Goal: Task Accomplishment & Management: Manage account settings

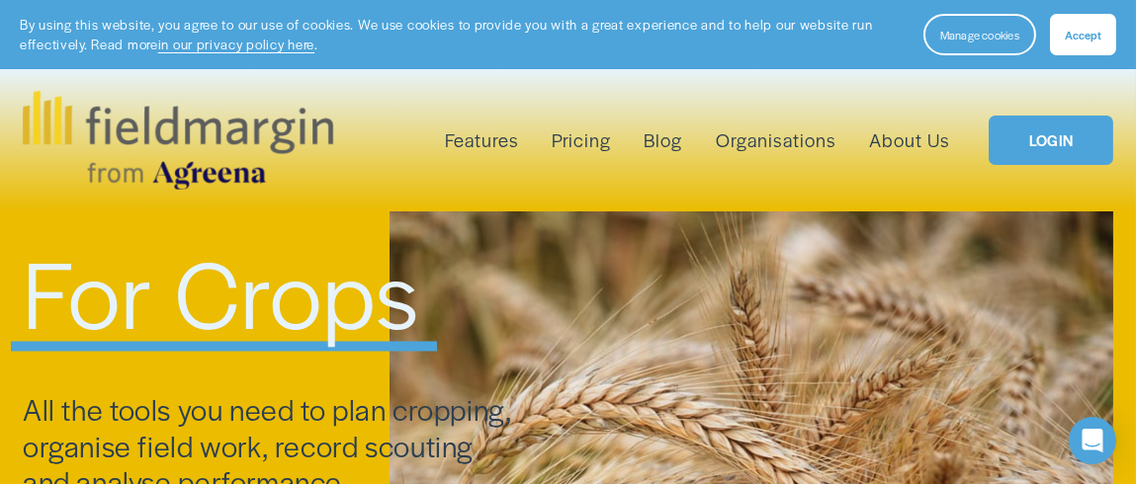
click at [1073, 127] on link "LOGIN" at bounding box center [1051, 141] width 125 height 50
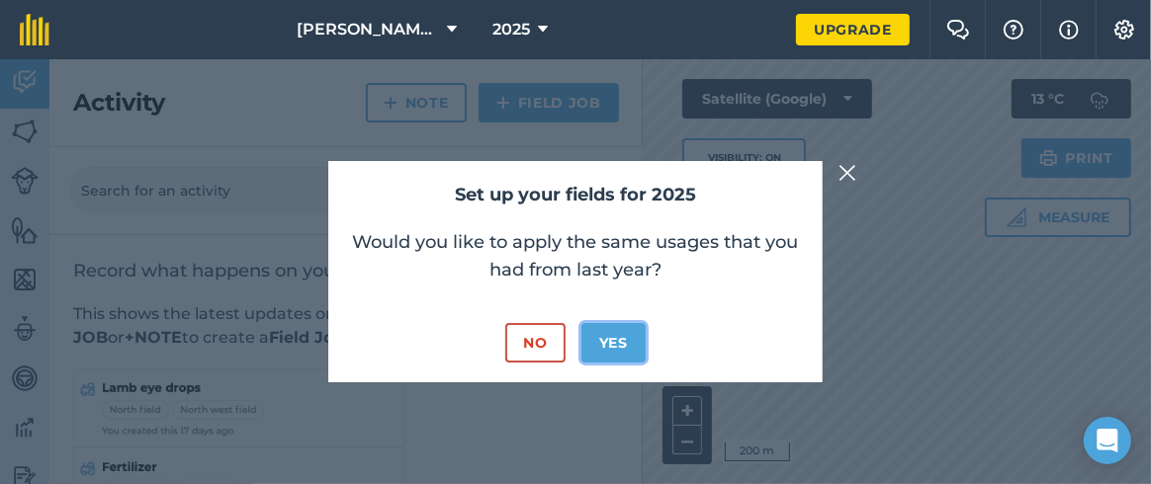
click at [616, 338] on button "Yes" at bounding box center [613, 343] width 64 height 40
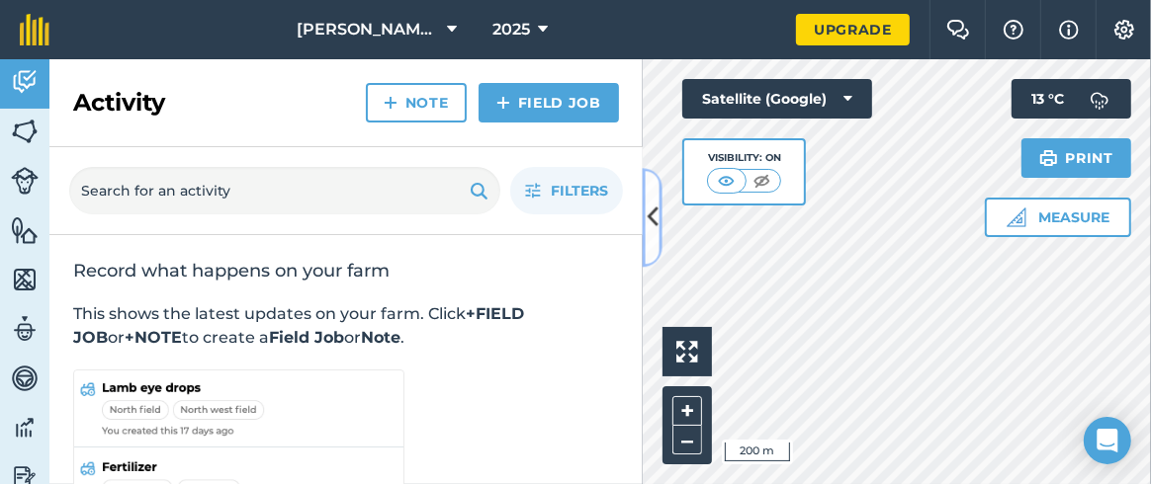
click at [653, 216] on icon at bounding box center [652, 218] width 11 height 35
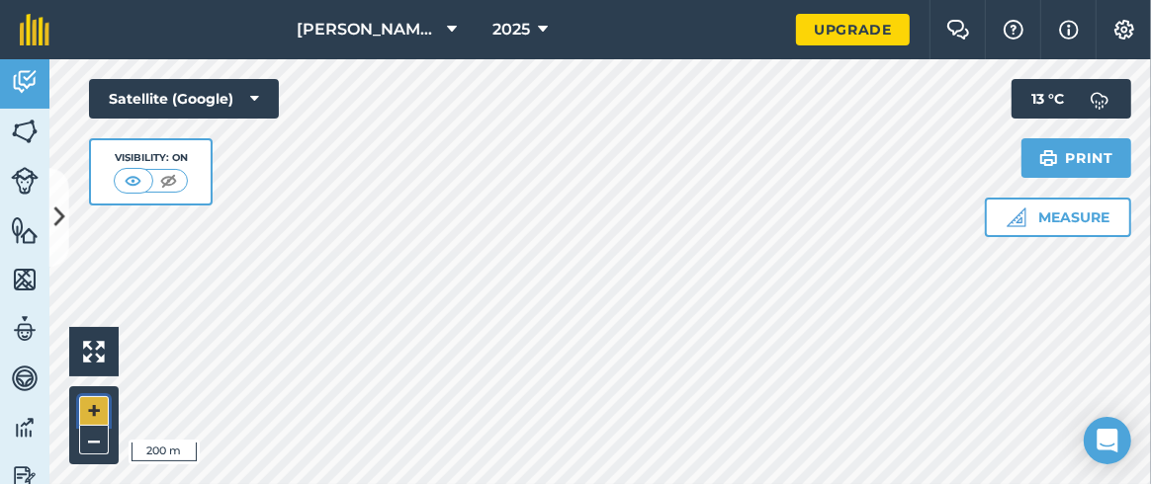
click at [89, 400] on button "+" at bounding box center [94, 411] width 30 height 30
click at [97, 406] on button "+" at bounding box center [94, 411] width 30 height 30
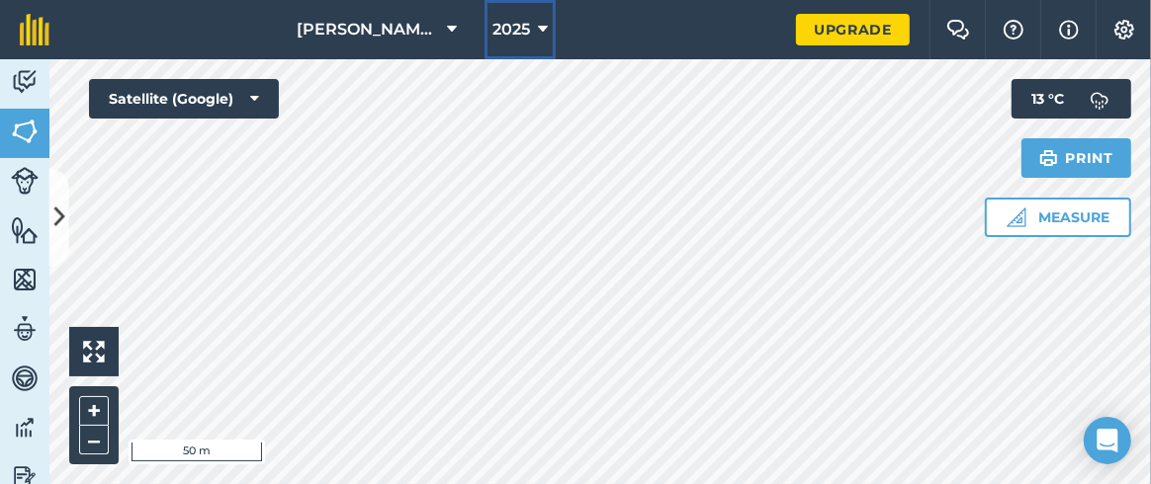
click at [546, 32] on icon at bounding box center [543, 30] width 10 height 24
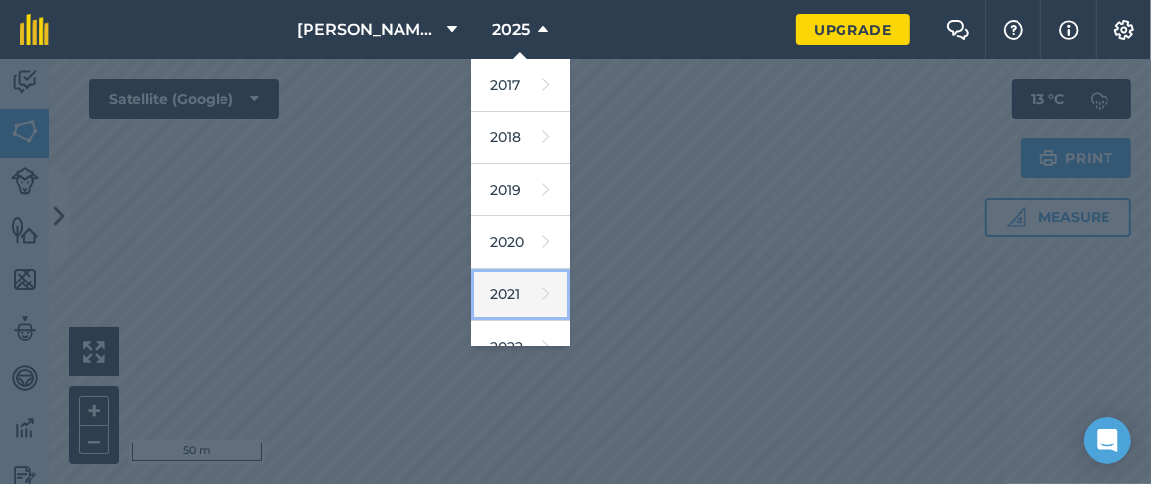
click at [506, 295] on link "2021" at bounding box center [520, 295] width 99 height 52
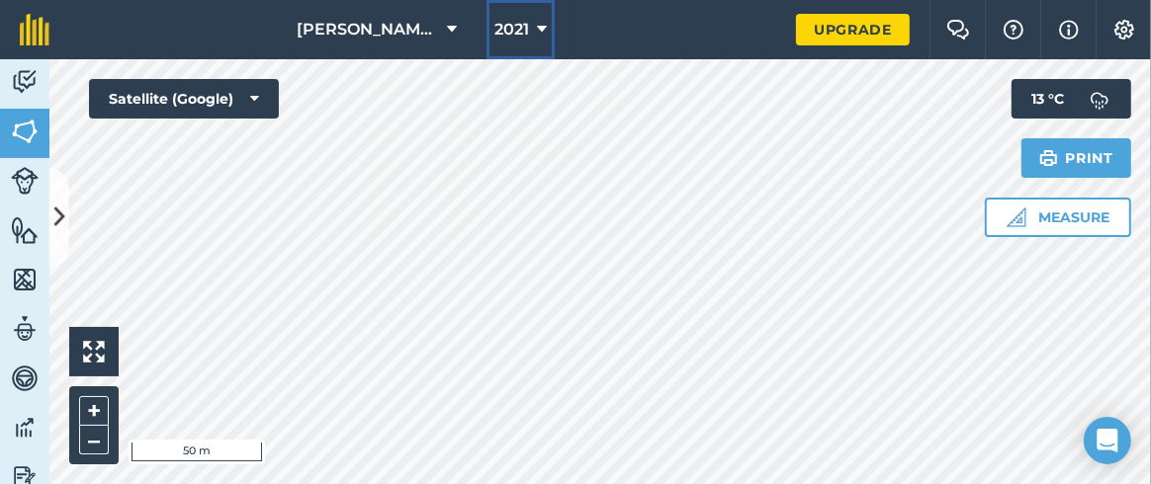
click at [547, 37] on button "2021" at bounding box center [520, 29] width 68 height 59
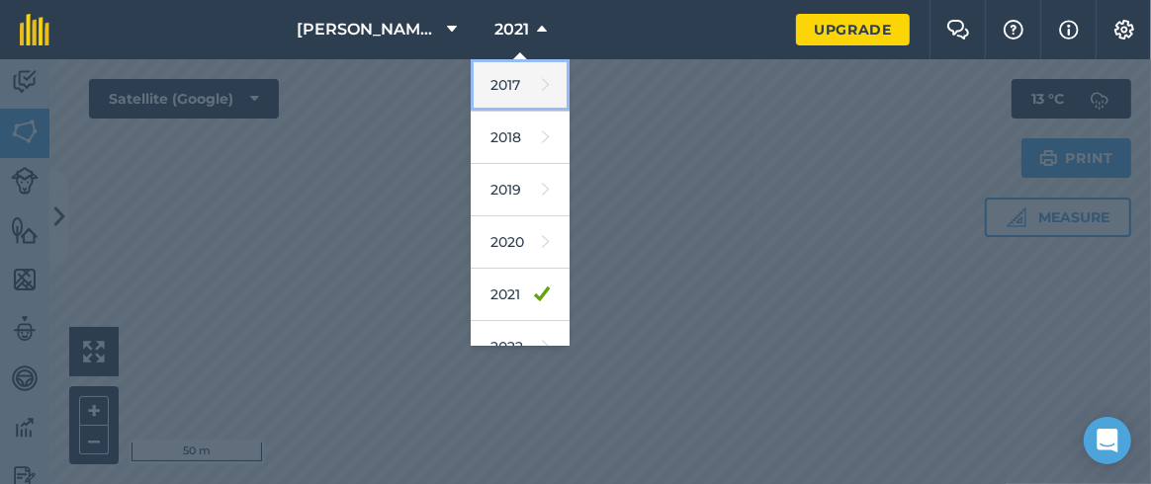
click at [515, 85] on link "2017" at bounding box center [520, 85] width 99 height 52
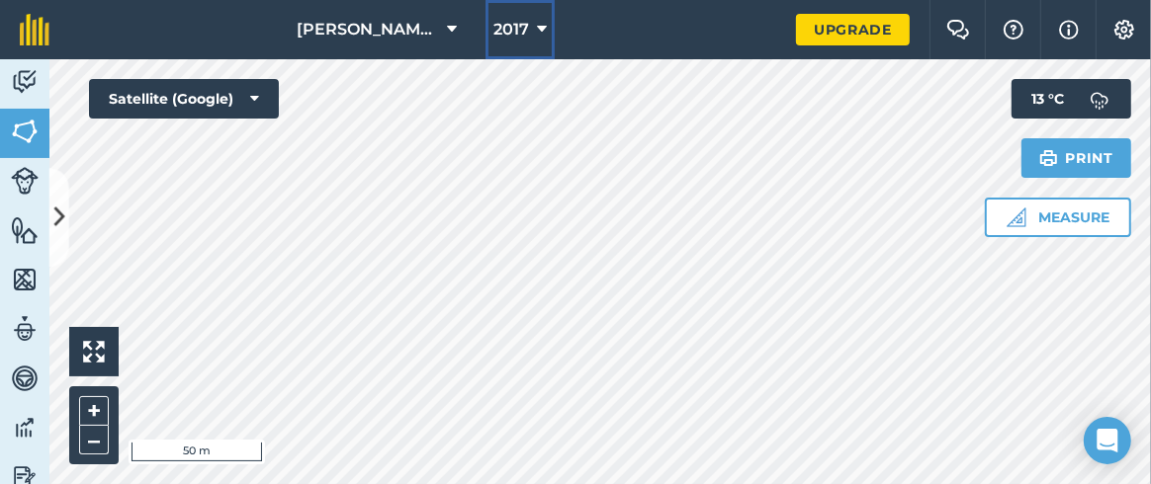
click at [541, 38] on icon at bounding box center [542, 30] width 10 height 24
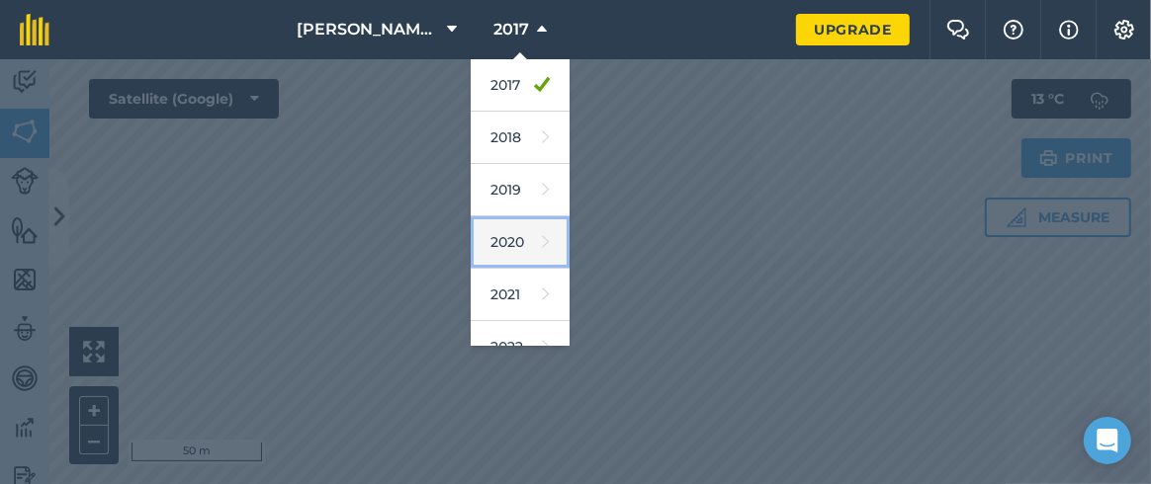
click at [503, 232] on link "2020" at bounding box center [520, 243] width 99 height 52
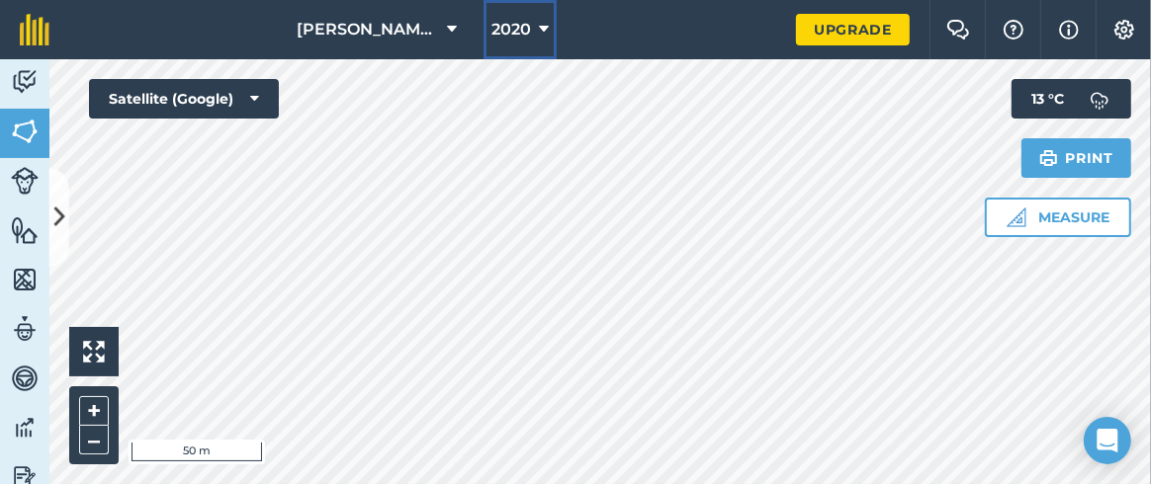
click at [545, 31] on icon at bounding box center [544, 30] width 10 height 24
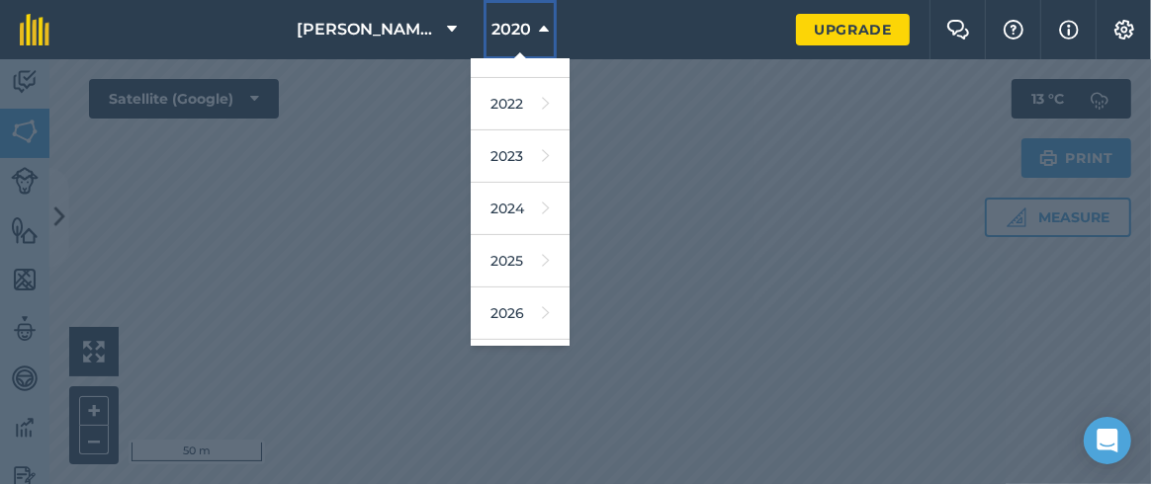
scroll to position [285, 0]
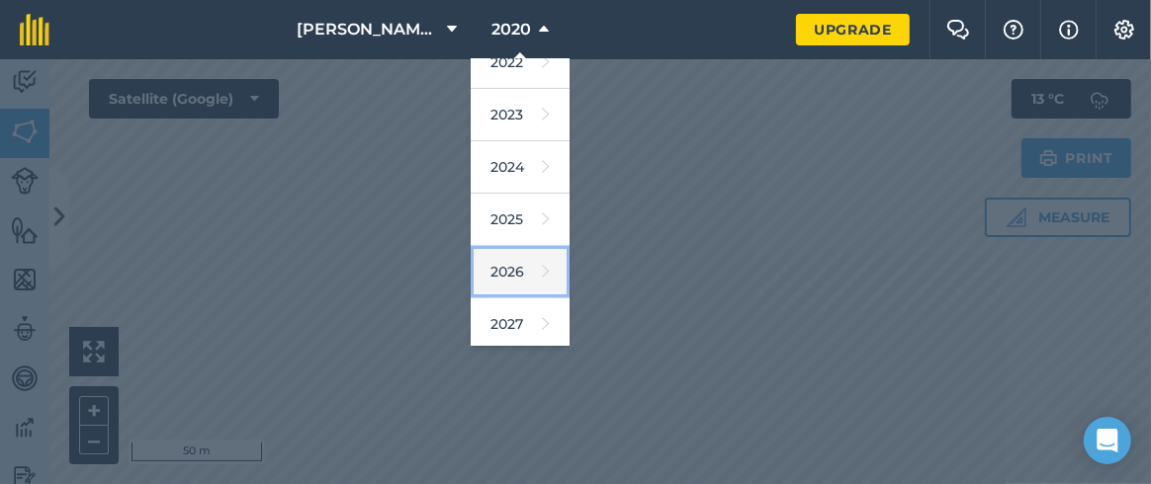
click at [513, 266] on link "2026" at bounding box center [520, 272] width 99 height 52
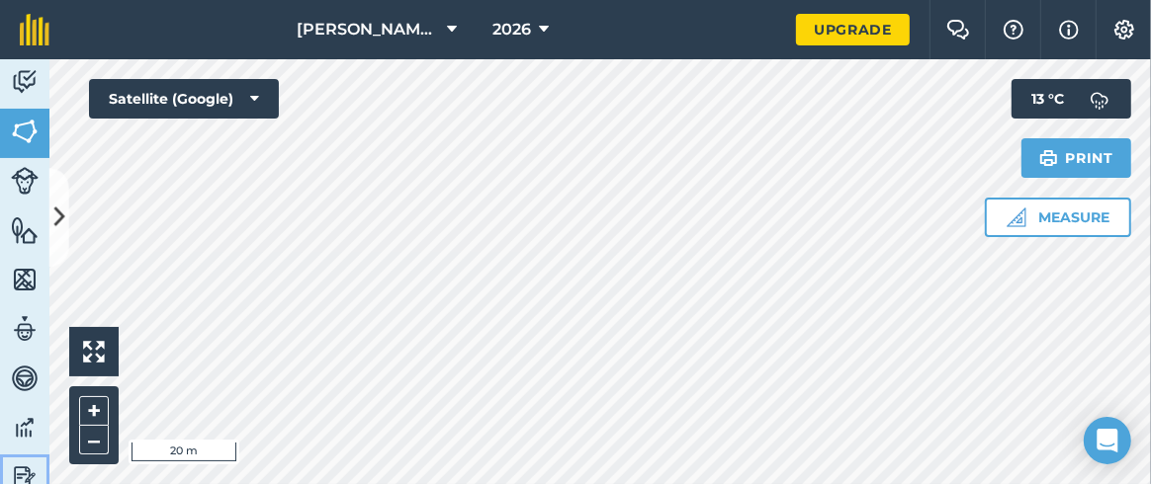
click at [23, 472] on img at bounding box center [25, 478] width 28 height 30
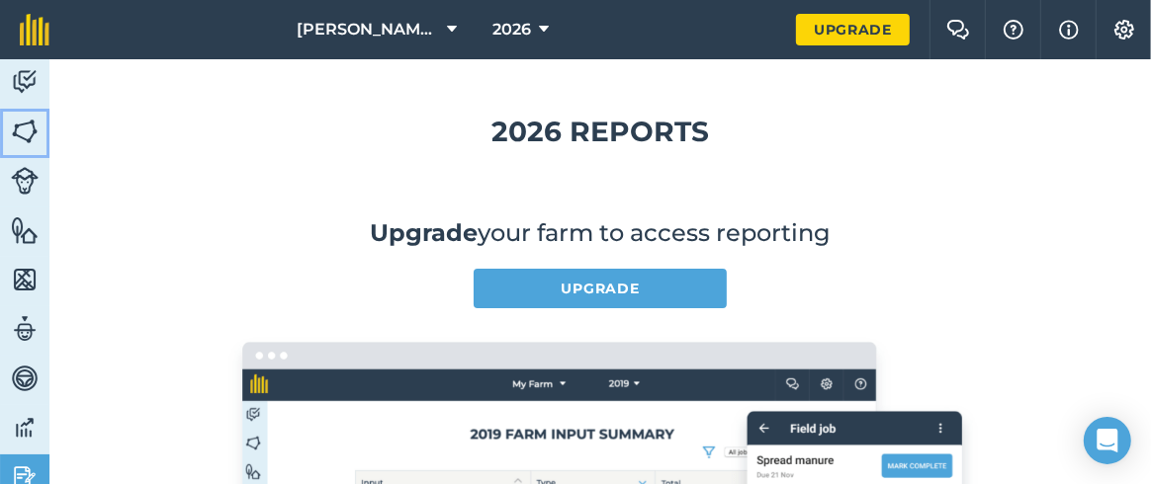
click at [24, 132] on img at bounding box center [25, 132] width 28 height 30
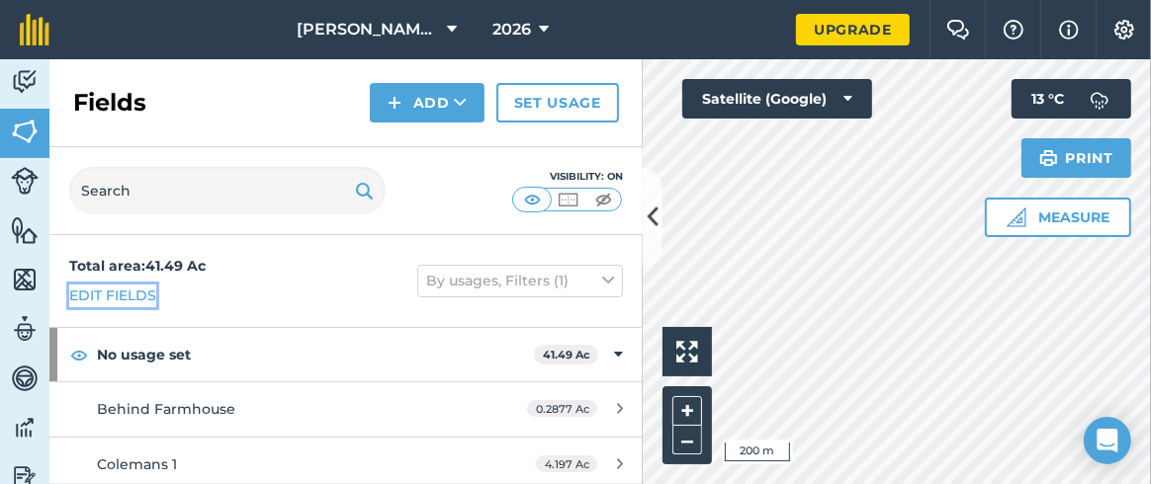
click at [108, 295] on link "Edit fields" at bounding box center [112, 296] width 87 height 22
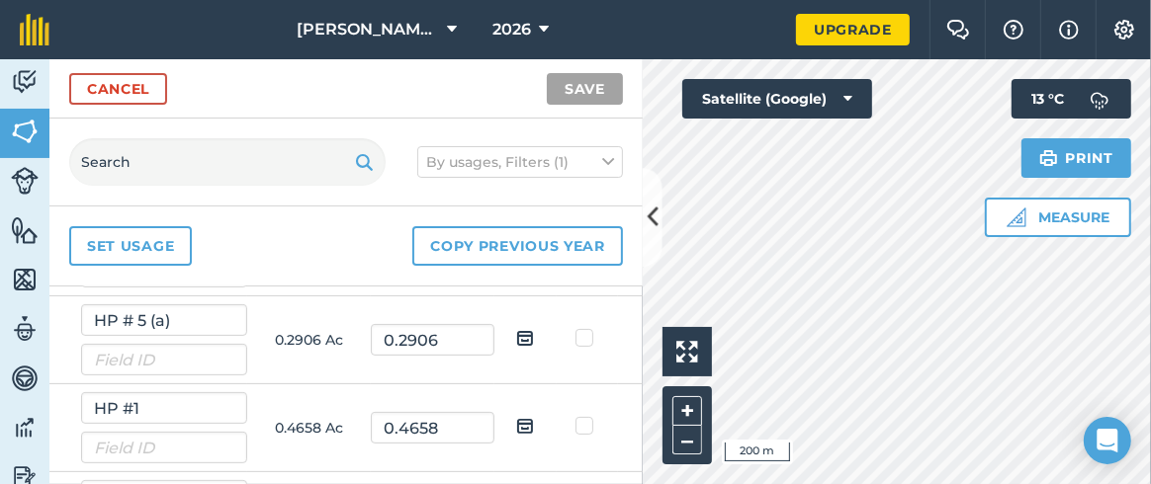
scroll to position [457, 0]
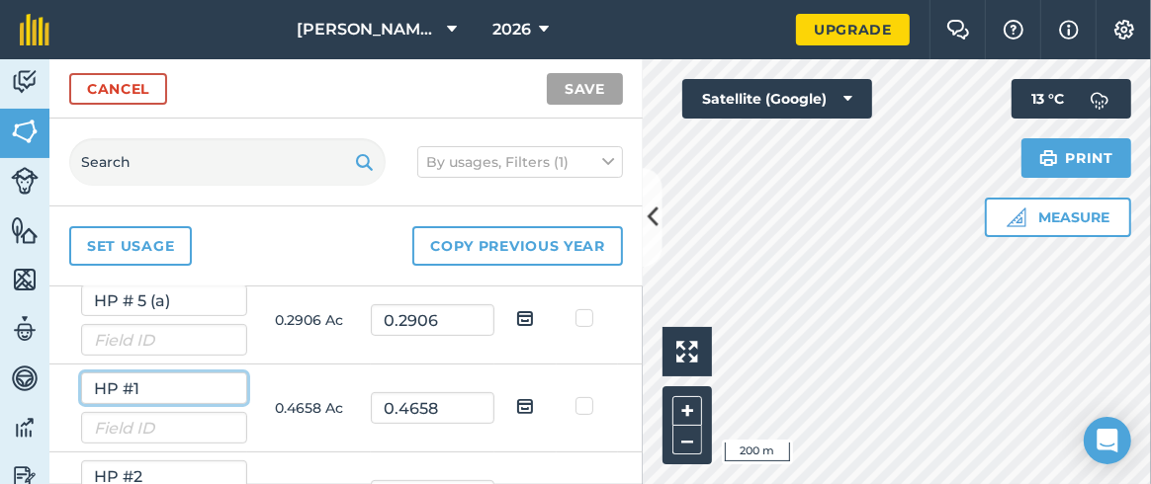
click at [181, 373] on input "HP #1" at bounding box center [164, 389] width 166 height 32
click at [320, 404] on td "0.4658 Ac" at bounding box center [309, 409] width 124 height 88
click at [516, 400] on img at bounding box center [525, 406] width 18 height 24
click at [534, 400] on input "checkbox" at bounding box center [540, 399] width 13 height 13
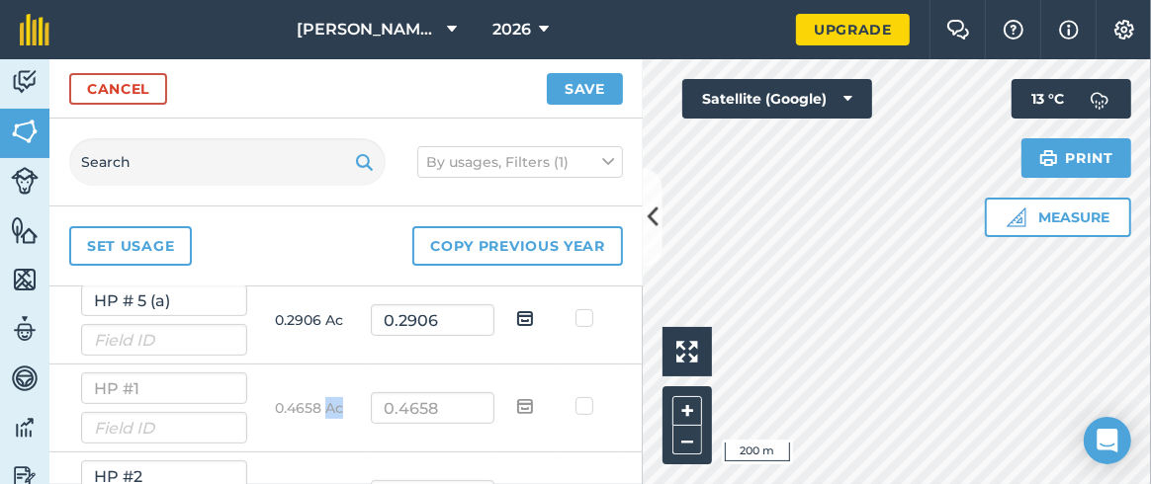
click at [516, 400] on img at bounding box center [525, 406] width 18 height 24
click at [534, 400] on input "checkbox" at bounding box center [540, 399] width 13 height 13
checkbox input "false"
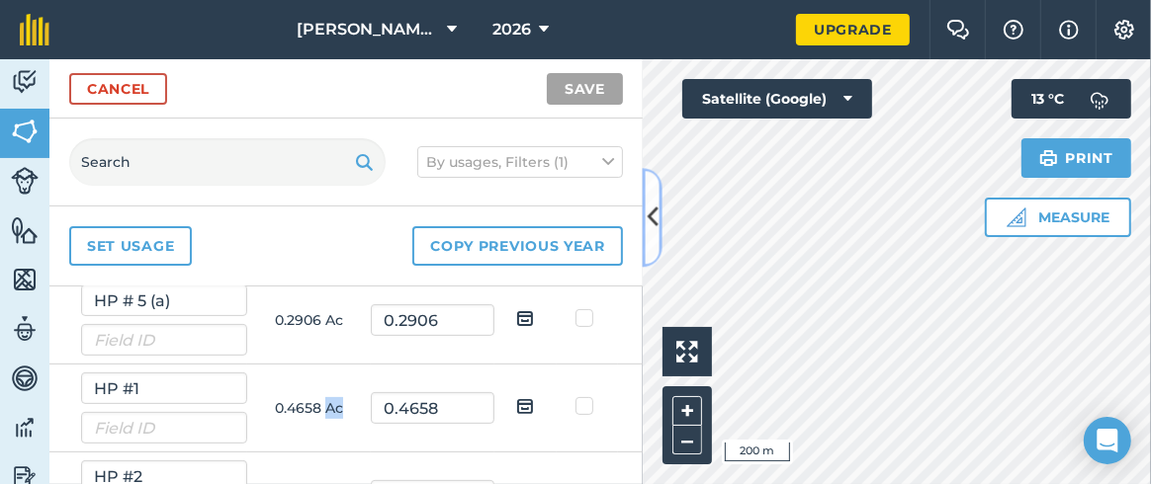
click at [651, 213] on icon at bounding box center [652, 218] width 11 height 35
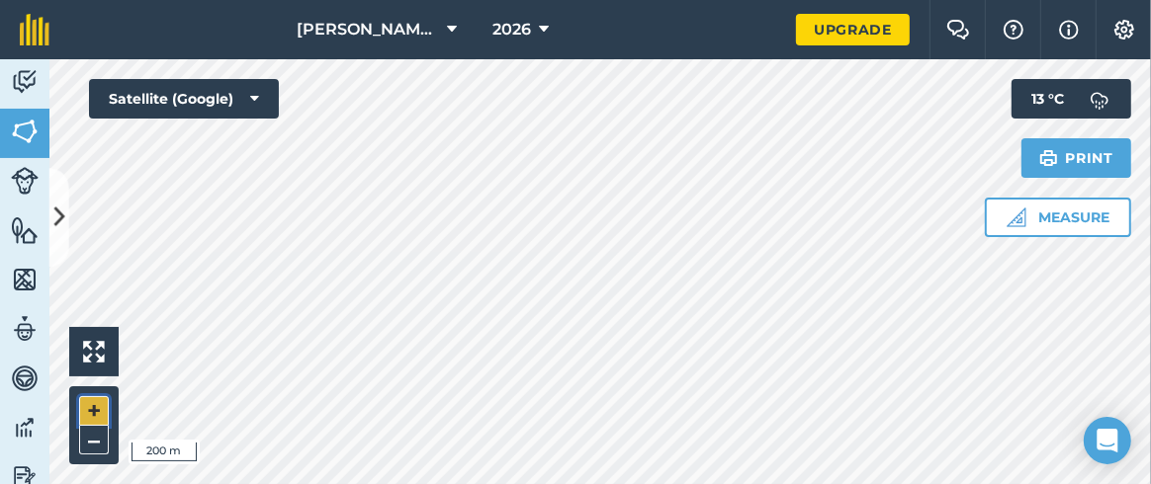
click at [91, 411] on button "+" at bounding box center [94, 411] width 30 height 30
click at [58, 219] on icon at bounding box center [58, 218] width 11 height 35
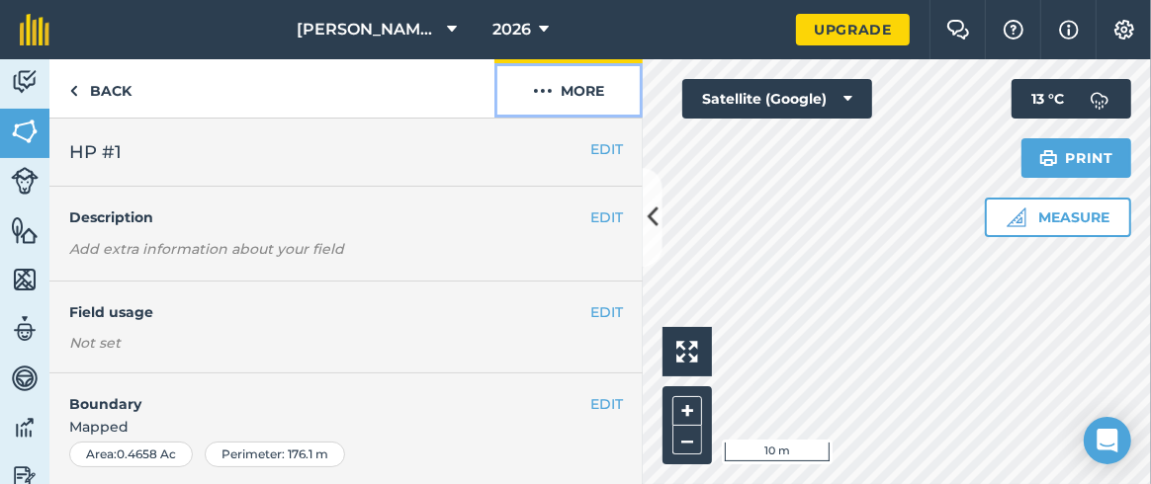
click at [548, 84] on img at bounding box center [543, 91] width 20 height 24
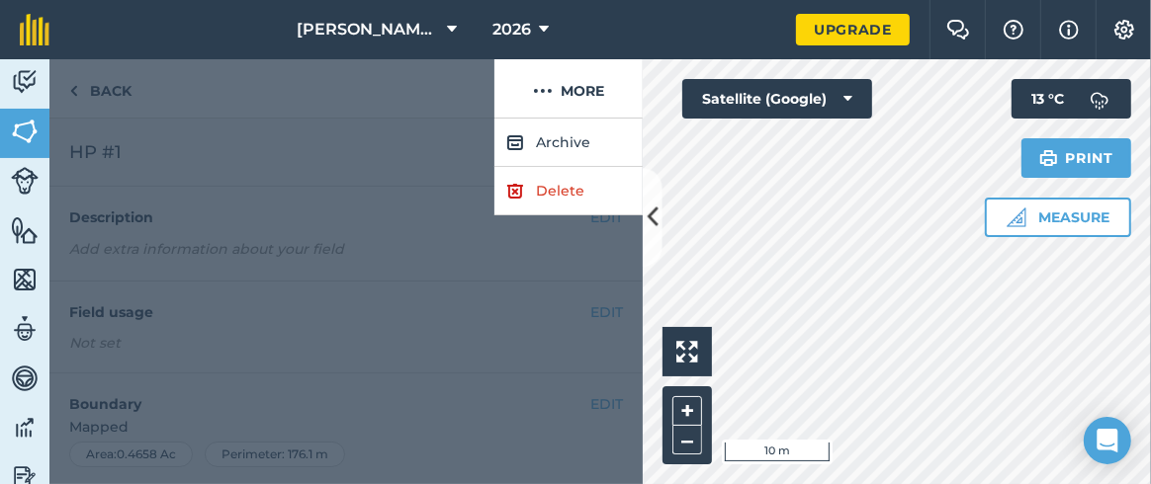
click at [407, 85] on div at bounding box center [271, 88] width 445 height 59
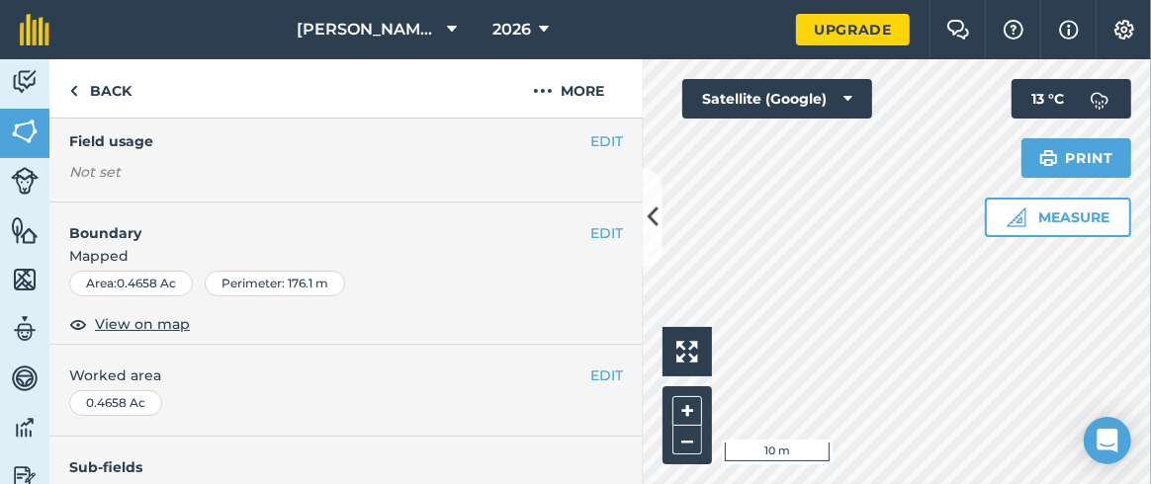
scroll to position [174, 0]
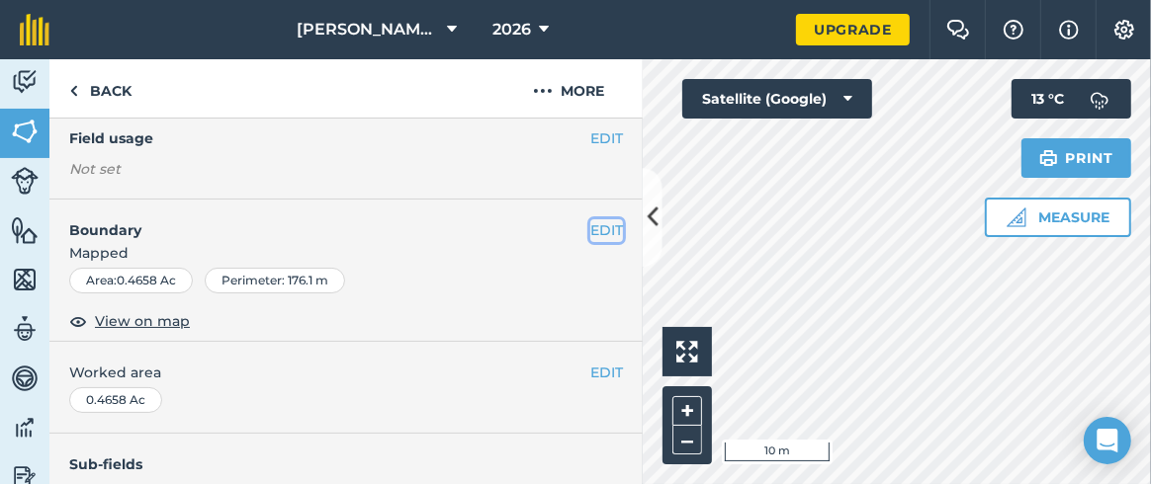
click at [590, 227] on button "EDIT" at bounding box center [606, 230] width 33 height 22
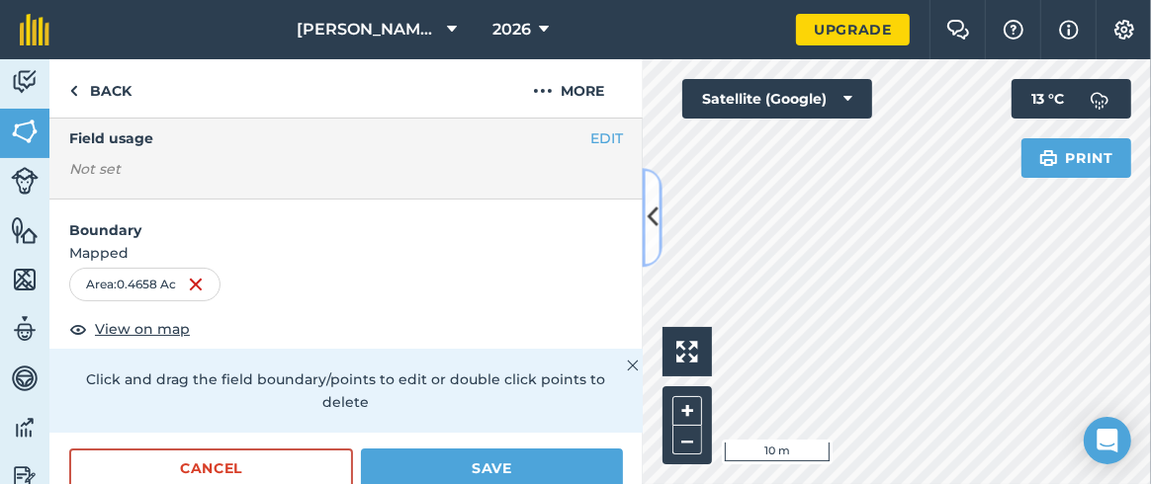
click at [657, 213] on button at bounding box center [653, 217] width 20 height 99
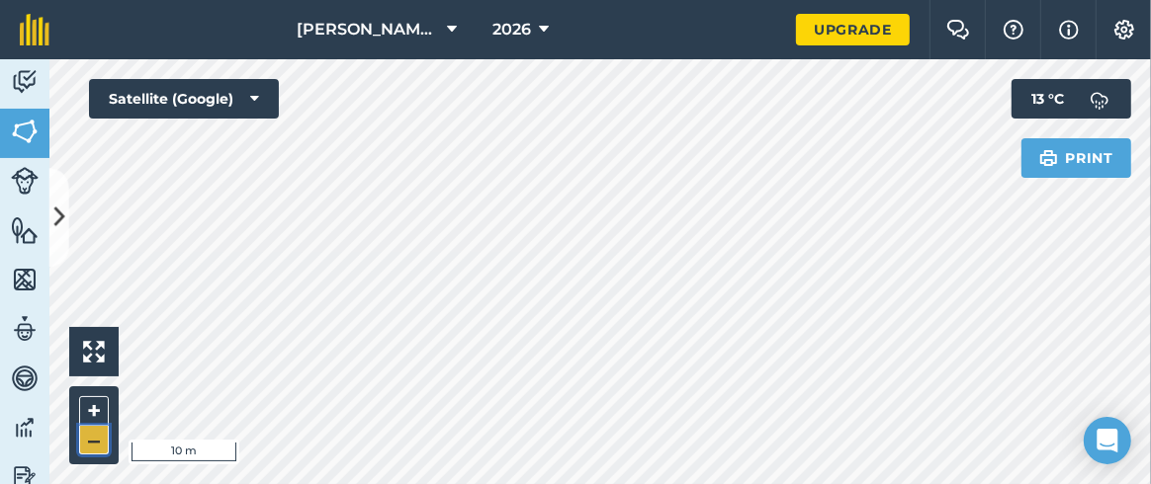
click at [95, 432] on button "–" at bounding box center [94, 440] width 30 height 29
